Goal: Ask a question

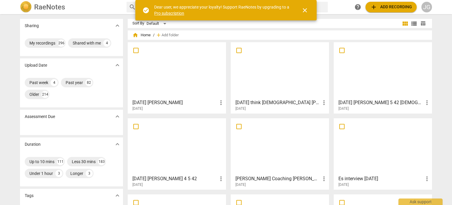
click at [167, 11] on link "Pro subscription" at bounding box center [169, 13] width 30 height 5
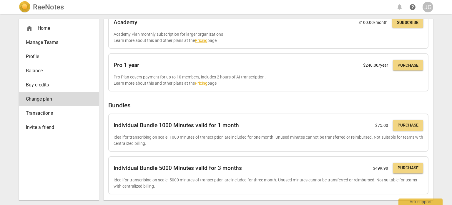
scroll to position [160, 0]
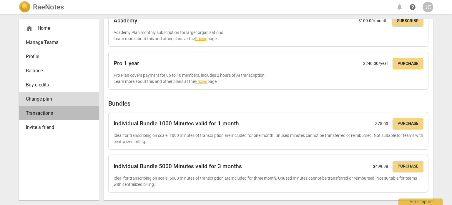
click at [50, 108] on link "Transactions" at bounding box center [59, 113] width 80 height 14
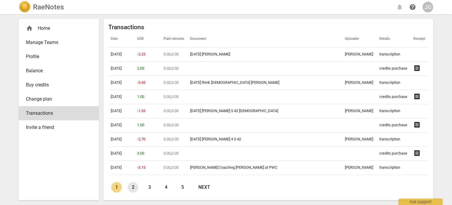
click at [132, 186] on link "2" at bounding box center [133, 187] width 11 height 11
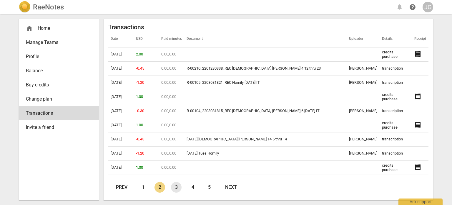
click at [177, 185] on link "3" at bounding box center [176, 187] width 11 height 11
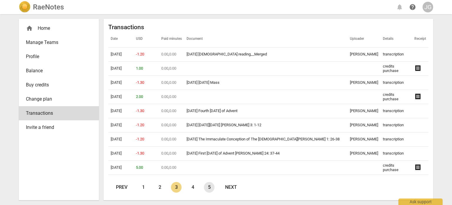
click at [211, 186] on link "5" at bounding box center [209, 187] width 11 height 11
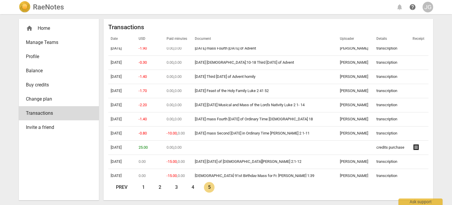
scroll to position [223, 0]
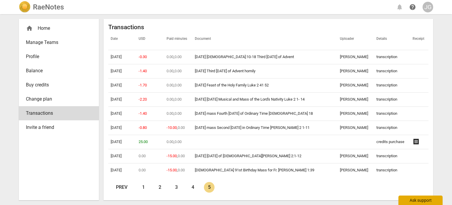
click at [419, 199] on div "Ask support" at bounding box center [420, 199] width 44 height 9
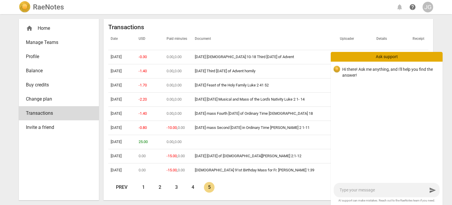
click at [350, 188] on textarea at bounding box center [384, 190] width 88 height 6
type textarea "I"
type textarea "Is"
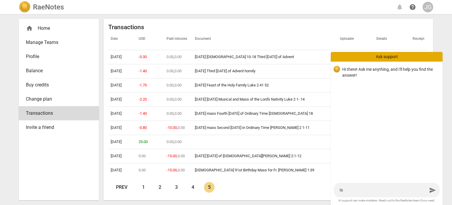
type textarea "Is"
type textarea "Is t"
type textarea "Is th"
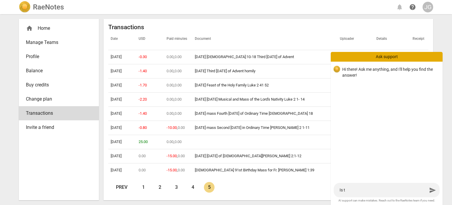
type textarea "Is th"
type textarea "Is the"
type textarea "Is ther"
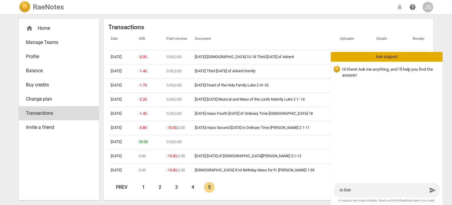
type textarea "Is there"
type textarea "Is there a"
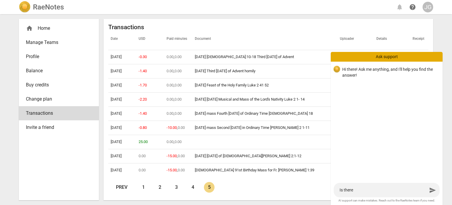
type textarea "Is there a"
type textarea "Is there a w"
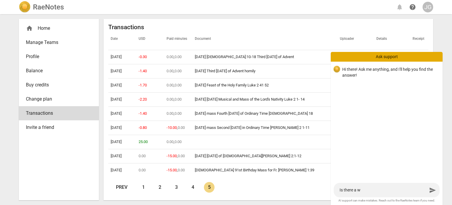
type textarea "Is there a wa"
type textarea "Is there a way"
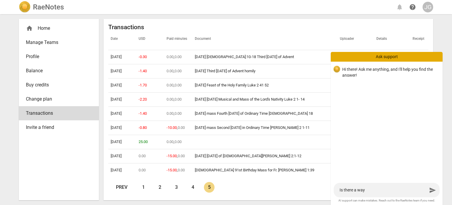
type textarea "Is there a way"
type textarea "Is there a way I"
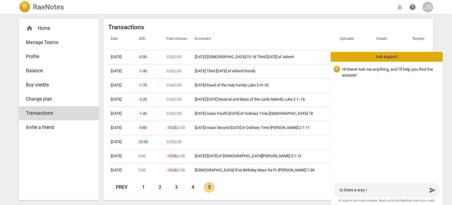
type textarea "Is there a way I c"
type textarea "Is there a way I ca"
type textarea "Is there a way I can"
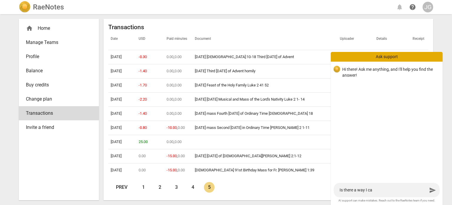
type textarea "Is there a way I can"
type textarea "Is there a way I can e"
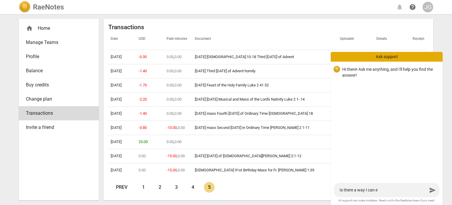
type textarea "Is there a way I can ex"
type textarea "Is there a way I can exp"
click at [421, 40] on th "Receipt" at bounding box center [419, 39] width 18 height 16
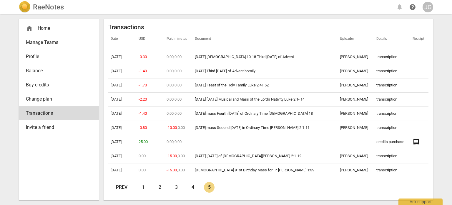
click at [382, 40] on th "Details" at bounding box center [392, 39] width 36 height 16
click at [358, 37] on th "Uploader" at bounding box center [356, 39] width 36 height 16
click at [419, 35] on th "Receipt" at bounding box center [419, 39] width 18 height 16
click at [419, 202] on div "Ask support" at bounding box center [420, 199] width 44 height 9
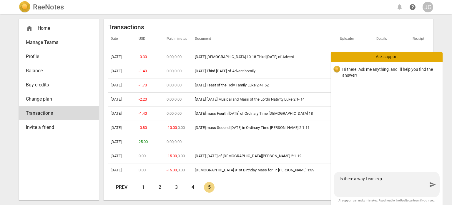
click at [383, 178] on textarea "Is there a way I can exp" at bounding box center [384, 184] width 88 height 17
type textarea "Is there a way I can expo"
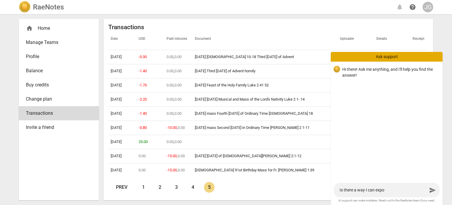
type textarea "Is there a way I can expor"
type textarea "Is there a way I can export"
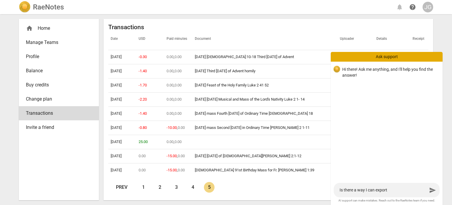
type textarea "Is there a way I can export"
type textarea "Is there a way I can export c"
type textarea "Is there a way I can export co"
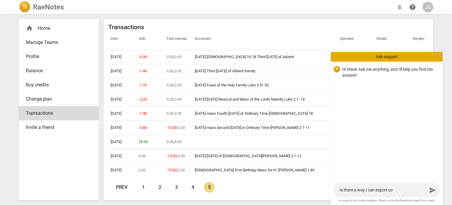
type textarea "Is there a way I can export cos"
type textarea "Is there a way I can export cost"
type textarea "Is there a way I can export costs"
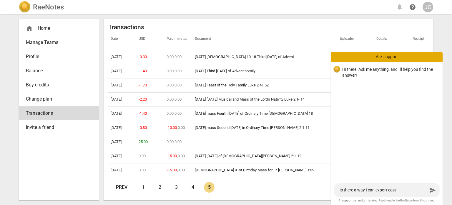
type textarea "Is there a way I can export costs"
type textarea "Is there a way I can export costs f"
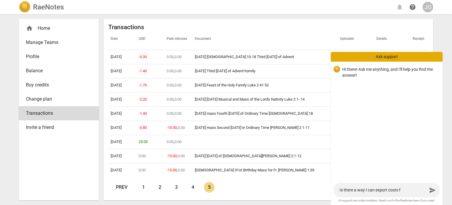
type textarea "Is there a way I can export costs fr"
type textarea "Is there a way I can export costs fro"
type textarea "Is there a way I can export costs from"
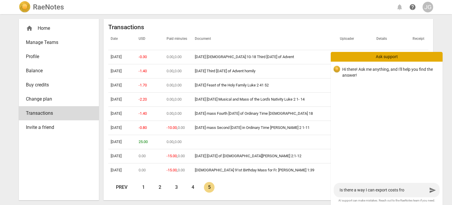
type textarea "Is there a way I can export costs from"
type textarea "Is there a way I can export costs from s"
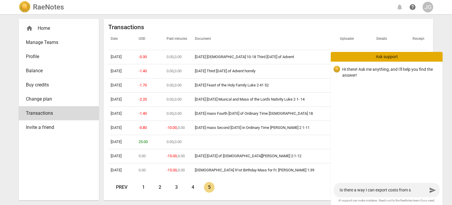
type textarea "Is there a way I can export costs from se"
type textarea "Is there a way I can export costs from sel"
type textarea "Is there a way I can export costs from [GEOGRAPHIC_DATA]"
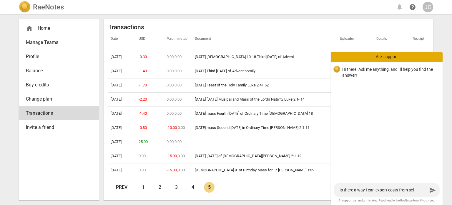
type textarea "Is there a way I can export costs from [GEOGRAPHIC_DATA]"
type textarea "Is there a way I can export costs from select"
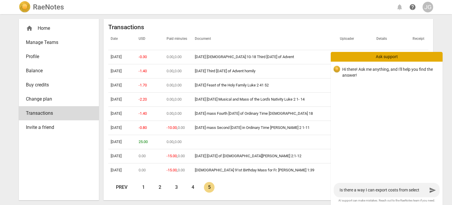
type textarea "Is there a way I can export costs from select"
type textarea "Is there a way I can export costs from select r"
type textarea "Is there a way I can export costs from select re"
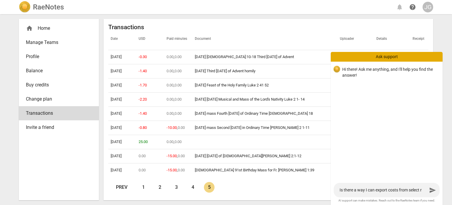
type textarea "Is there a way I can export costs from select re"
type textarea "Is there a way I can export costs from select rec"
type textarea "Is there a way I can export costs from select reco"
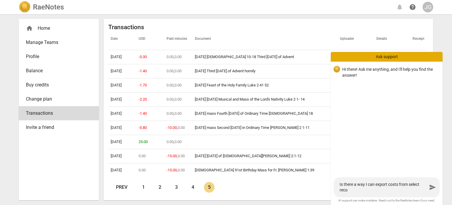
type textarea "Is there a way I can export costs from select recor"
type textarea "Is there a way I can export costs from select record"
type textarea "Is there a way I can export costs from select recordi"
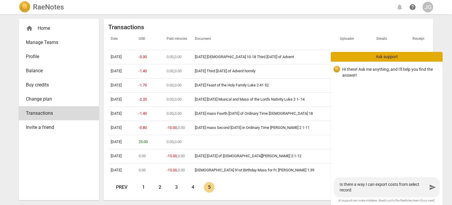
type textarea "Is there a way I can export costs from select recordi"
type textarea "Is there a way I can export costs from select recordin"
type textarea "Is there a way I can export costs from select recording"
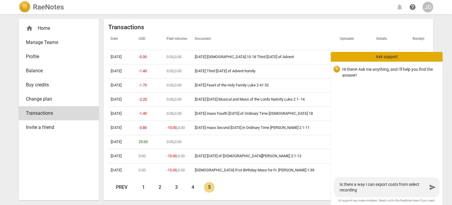
type textarea "Is there a way I can export costs from select recordings"
type textarea "Is there a way I can export costs from select recordings t"
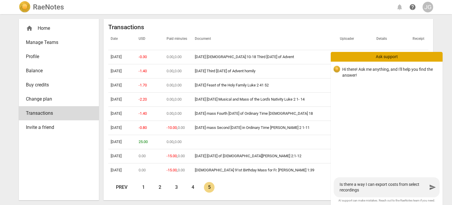
type textarea "Is there a way I can export costs from select recordings t"
type textarea "Is there a way I can export costs from select recordings to"
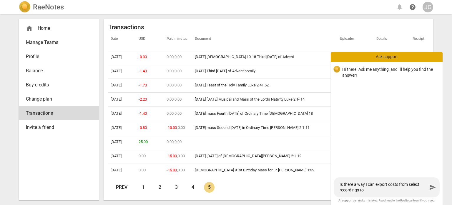
type textarea "Is there a way I can export costs from select recordings to s"
type textarea "Is there a way I can export costs from select recordings to se"
type textarea "Is there a way I can export costs from select recordings to see"
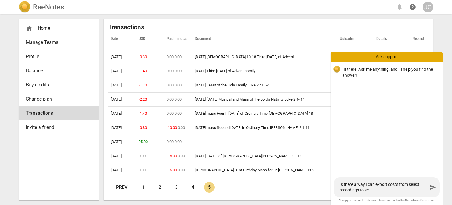
type textarea "Is there a way I can export costs from select recordings to see"
type textarea "Is there a way I can export costs from select recordings to see h"
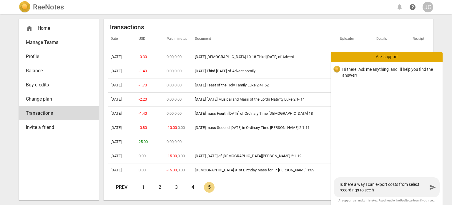
type textarea "Is there a way I can export costs from select recordings to see ho"
type textarea "Is there a way I can export costs from select recordings to see h"
type textarea "Is there a way I can export costs from select recordings to see"
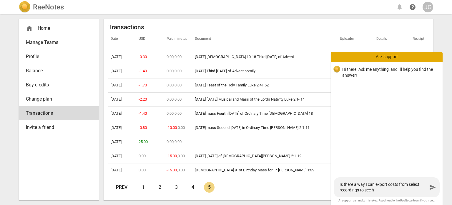
type textarea "Is there a way I can export costs from select recordings to see"
type textarea "Is there a way I can export costs from select recordings to see m"
type textarea "Is there a way I can export costs from select recordings to see my"
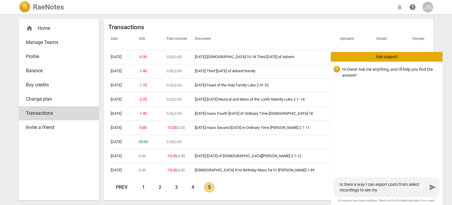
type textarea "Is there a way I can export costs from select recordings to see my"
type textarea "Is there a way I can export costs from select recordings to see my t"
type textarea "Is there a way I can export costs from select recordings to see my to"
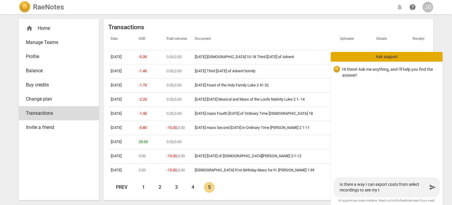
type textarea "Is there a way I can export costs from select recordings to see my to"
type textarea "Is there a way I can export costs from select recordings to see my tot"
type textarea "Is there a way I can export costs from select recordings to see my tota"
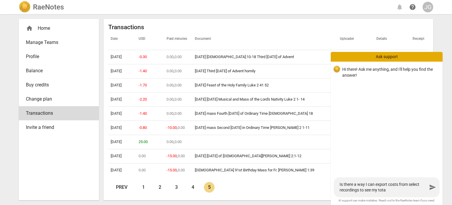
type textarea "Is there a way I can export costs from select recordings to see my total"
type textarea "Is there a way I can export costs from select recordings to see my total p"
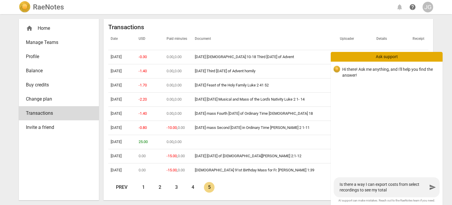
type textarea "Is there a way I can export costs from select recordings to see my total p"
type textarea "Is there a way I can export costs from select recordings to see my total pa"
type textarea "Is there a way I can export costs from select recordings to see my total pai"
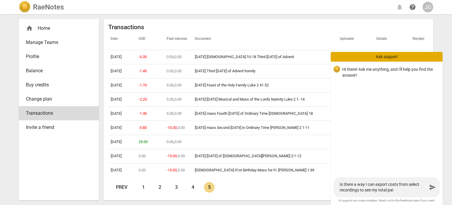
type textarea "Is there a way I can export costs from select recordings to see my total paid"
type textarea "Is there a way I can export costs from select recordings to see my total paid o"
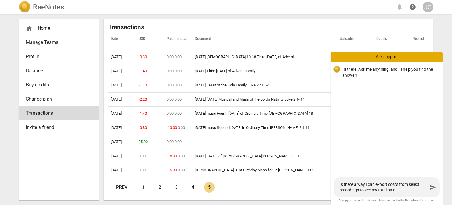
type textarea "Is there a way I can export costs from select recordings to see my total paid o"
type textarea "Is there a way I can export costs from select recordings to see my total paid ov"
type textarea "Is there a way I can export costs from select recordings to see my total paid o…"
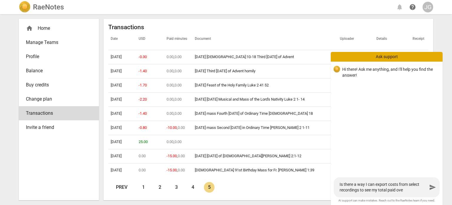
type textarea "Is there a way I can export costs from select recordings to see my total paid o…"
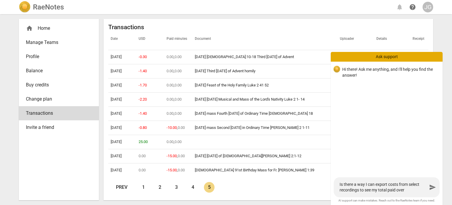
type textarea "Is there a way I can export costs from select recordings to see my total paid o…"
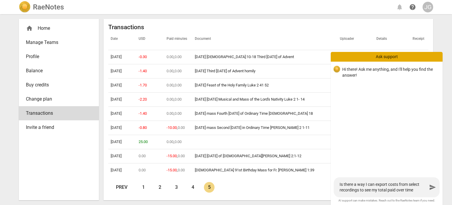
type textarea "Is there a way I can export costs from select recordings to see my total paid o…"
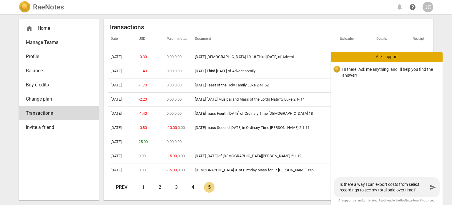
type textarea "Is there a way I can export costs from select recordings to see my total paid o…"
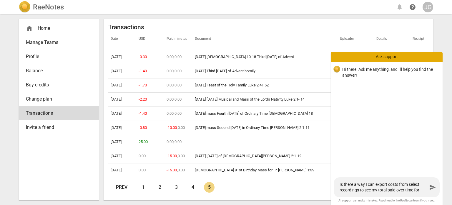
type textarea "Is there a way I can export costs from select recordings to see my total paid o…"
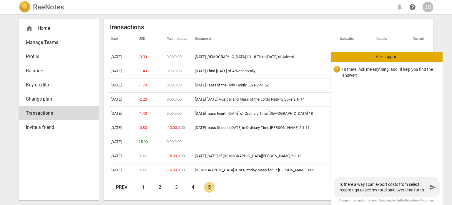
type textarea "Is there a way I can export costs from select recordings to see my total paid o…"
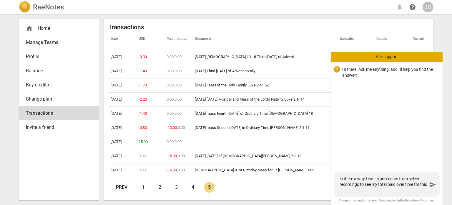
type textarea "Is there a way I can export costs from select recordings to see my total paid o…"
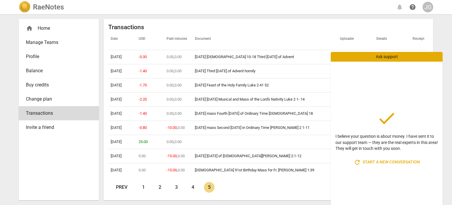
click at [337, 26] on h2 "Transactions" at bounding box center [268, 27] width 320 height 7
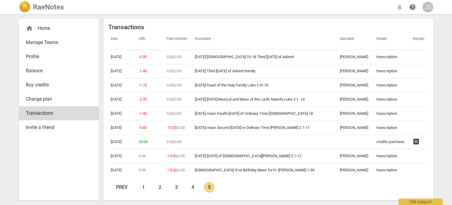
click at [427, 6] on div "JG" at bounding box center [428, 7] width 11 height 11
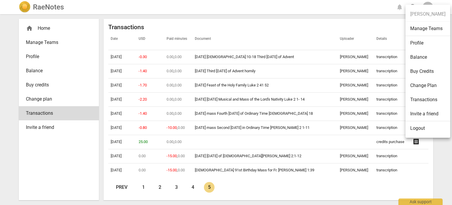
click at [308, 7] on div at bounding box center [226, 102] width 452 height 205
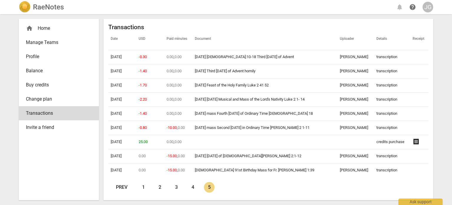
click at [39, 69] on span "Balance" at bounding box center [56, 70] width 61 height 7
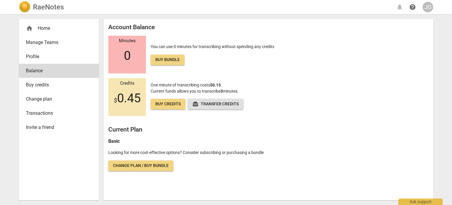
click at [46, 83] on span "Buy credits" at bounding box center [56, 84] width 61 height 7
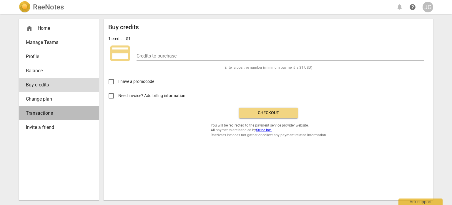
click at [40, 112] on span "Transactions" at bounding box center [56, 112] width 61 height 7
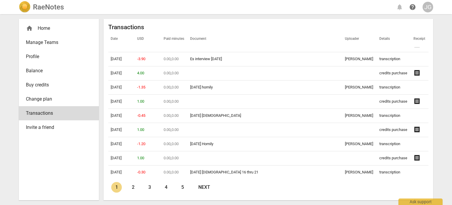
scroll to position [147, 0]
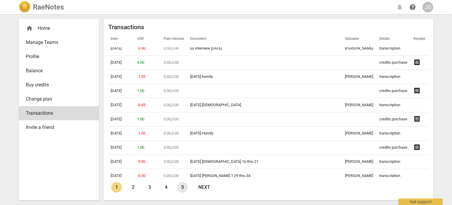
click at [180, 186] on link "5" at bounding box center [182, 187] width 11 height 11
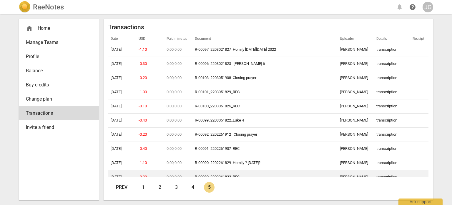
scroll to position [0, 0]
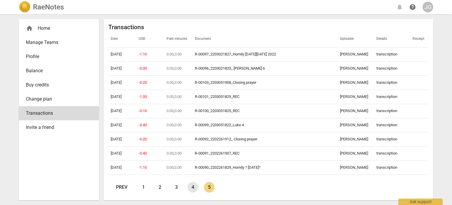
click at [195, 187] on link "4" at bounding box center [192, 187] width 11 height 11
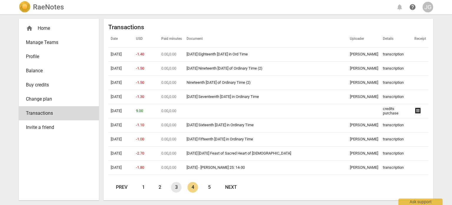
click at [175, 187] on link "3" at bounding box center [176, 187] width 11 height 11
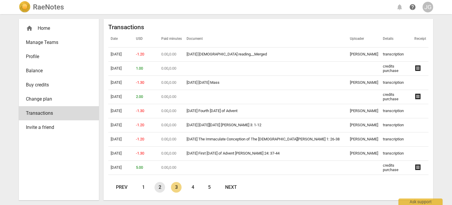
click at [159, 185] on link "2" at bounding box center [160, 187] width 11 height 11
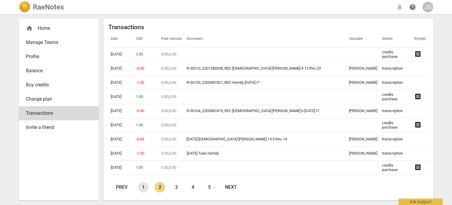
click at [143, 186] on link "1" at bounding box center [143, 187] width 11 height 11
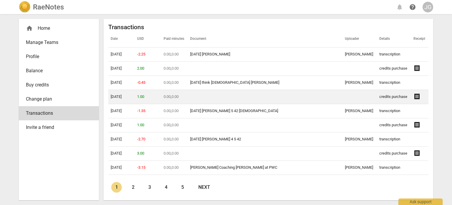
click at [413, 96] on span "receipt" at bounding box center [416, 96] width 7 height 7
